Goal: Information Seeking & Learning: Learn about a topic

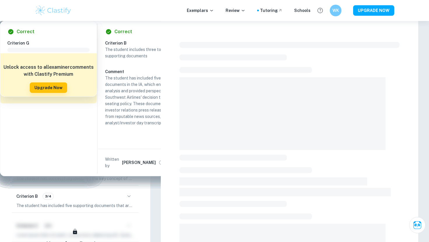
scroll to position [148, 0]
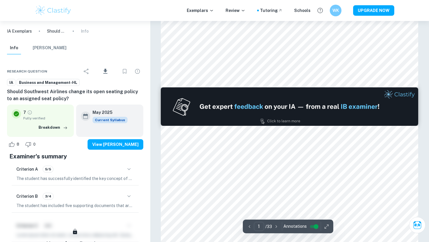
type input "2"
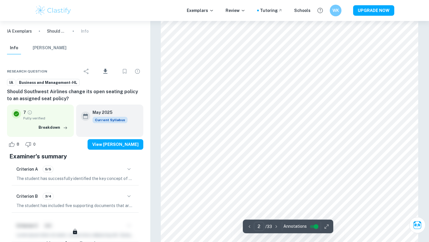
scroll to position [442, 0]
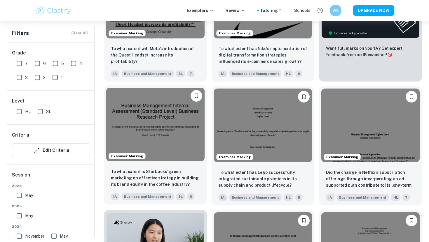
scroll to position [243, 0]
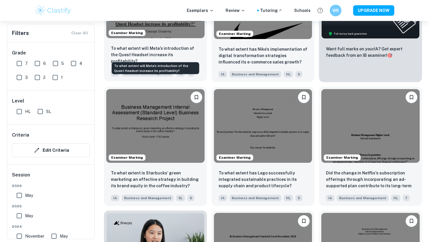
click at [183, 48] on p "To what extent will Meta’s introduction of the Quest Headset increase its profi…" at bounding box center [155, 54] width 89 height 19
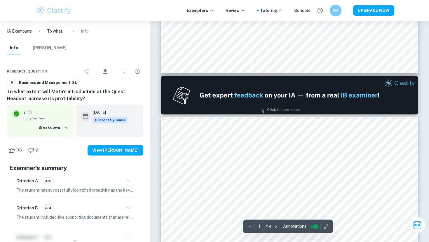
type input "2"
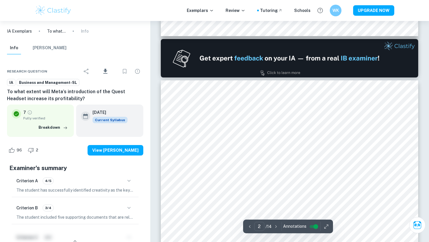
scroll to position [368, 0]
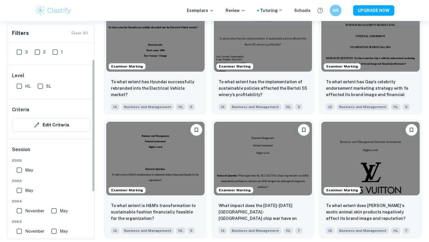
scroll to position [48, 0]
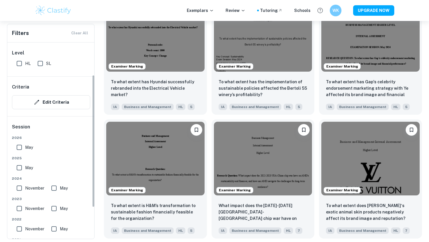
click at [25, 187] on span "November" at bounding box center [34, 188] width 19 height 6
click at [25, 187] on input "November" at bounding box center [19, 189] width 12 height 12
checkbox input "true"
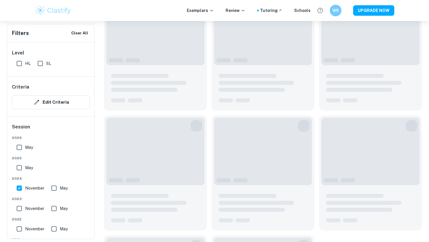
click at [25, 167] on input "May" at bounding box center [19, 168] width 12 height 12
checkbox input "true"
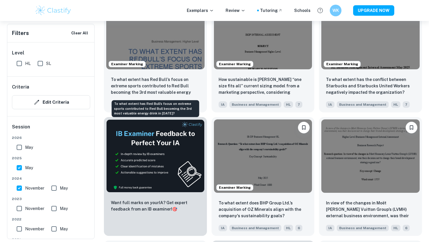
scroll to position [865, 0]
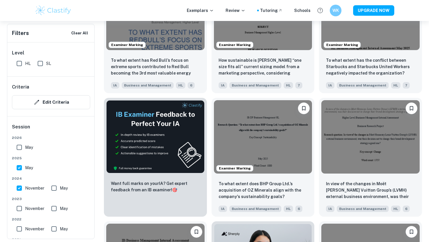
click at [45, 64] on input "SL" at bounding box center [40, 64] width 12 height 12
checkbox input "true"
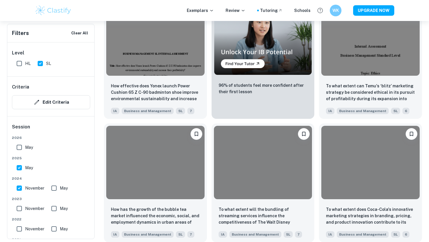
scroll to position [1148, 0]
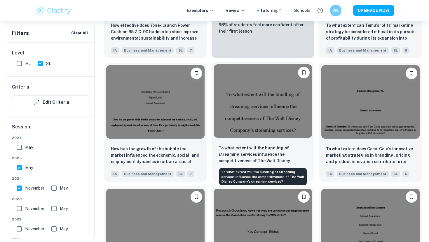
click at [232, 157] on p "To what extent will the bundling of streaming services influence the competitiv…" at bounding box center [262, 155] width 89 height 20
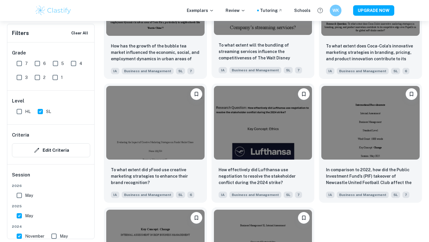
scroll to position [1335, 0]
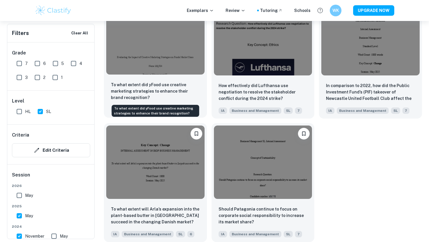
click at [177, 90] on p "To what extent did yFood use creative marketing strategies to enhance their bra…" at bounding box center [155, 91] width 89 height 19
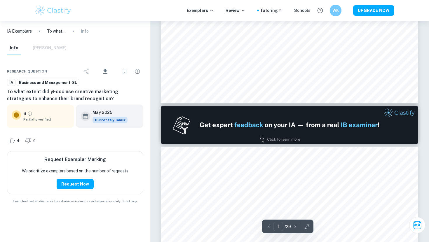
type input "2"
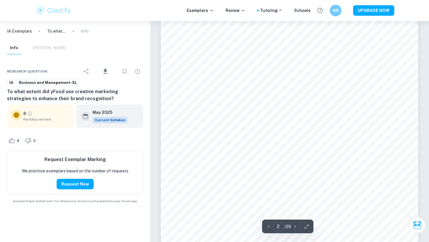
scroll to position [403, 0]
